Goal: Information Seeking & Learning: Learn about a topic

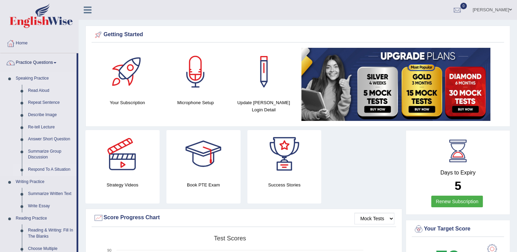
click at [38, 166] on link "Respond To A Situation" at bounding box center [51, 170] width 52 height 12
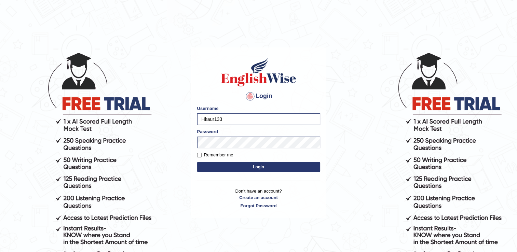
click at [238, 165] on button "Login" at bounding box center [258, 167] width 123 height 10
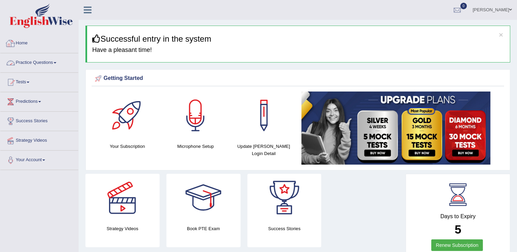
click at [45, 69] on link "Practice Questions" at bounding box center [39, 61] width 78 height 17
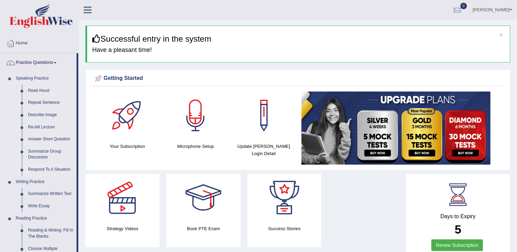
click at [41, 168] on link "Respond To A Situation" at bounding box center [51, 170] width 52 height 12
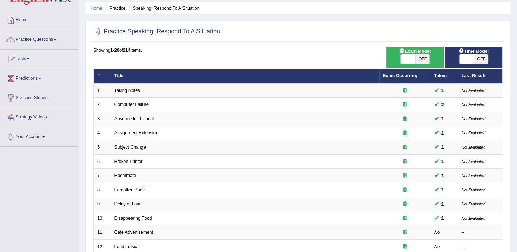
scroll to position [2, 0]
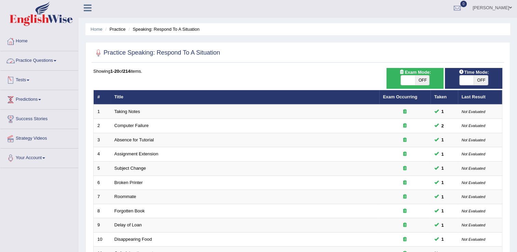
click at [30, 62] on link "Practice Questions" at bounding box center [39, 59] width 78 height 17
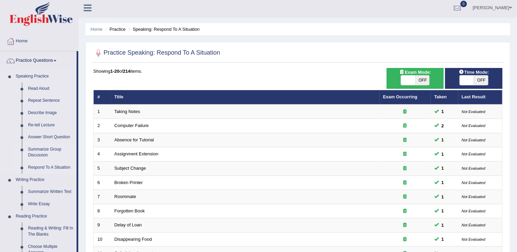
click at [40, 155] on link "Summarize Group Discussion" at bounding box center [51, 152] width 52 height 18
